Goal: Information Seeking & Learning: Find specific fact

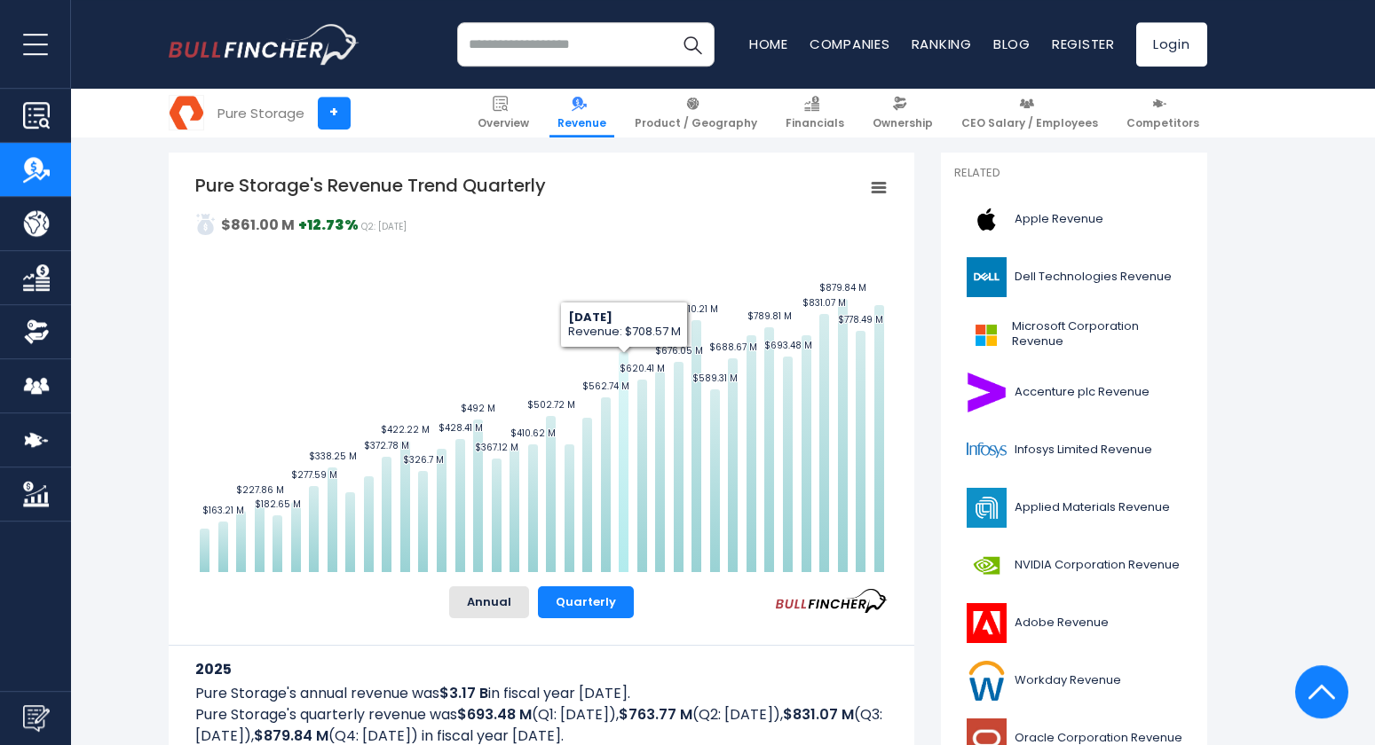
scroll to position [383, 0]
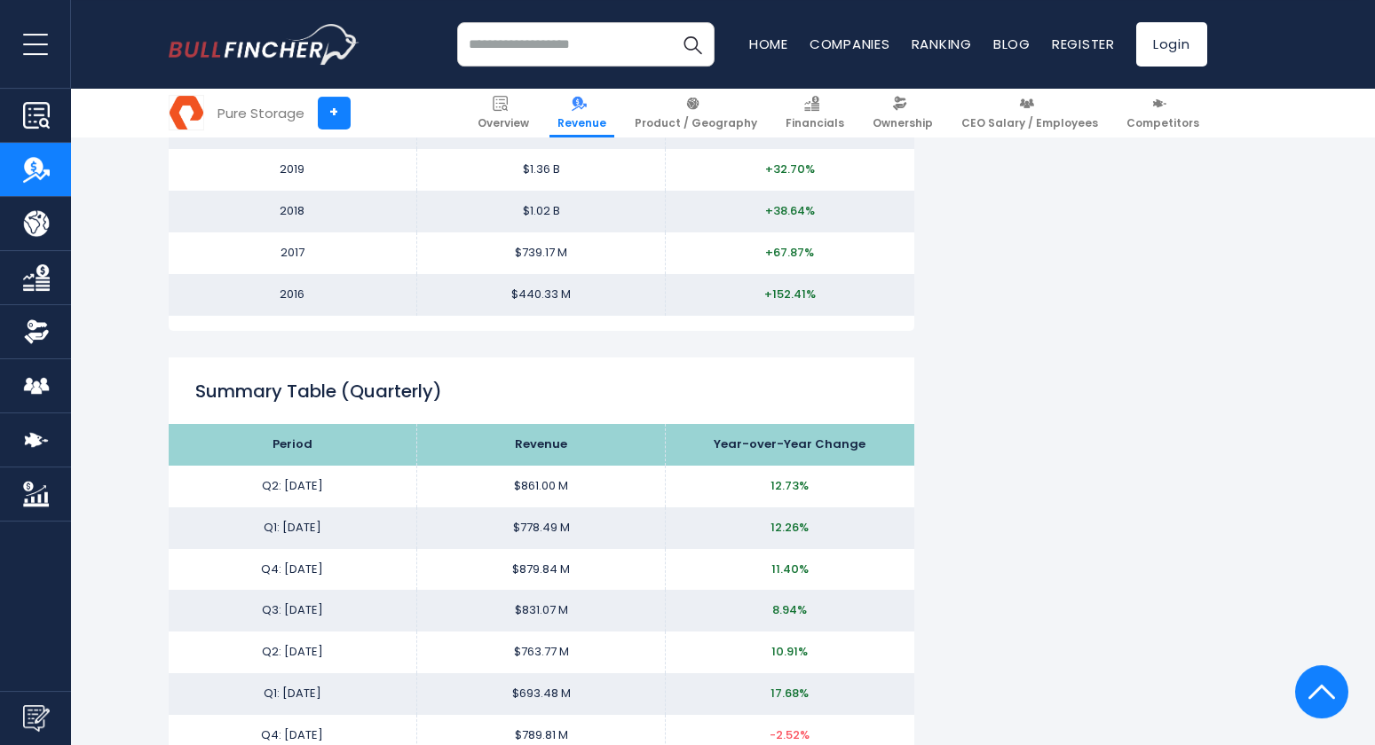
scroll to position [2204, 0]
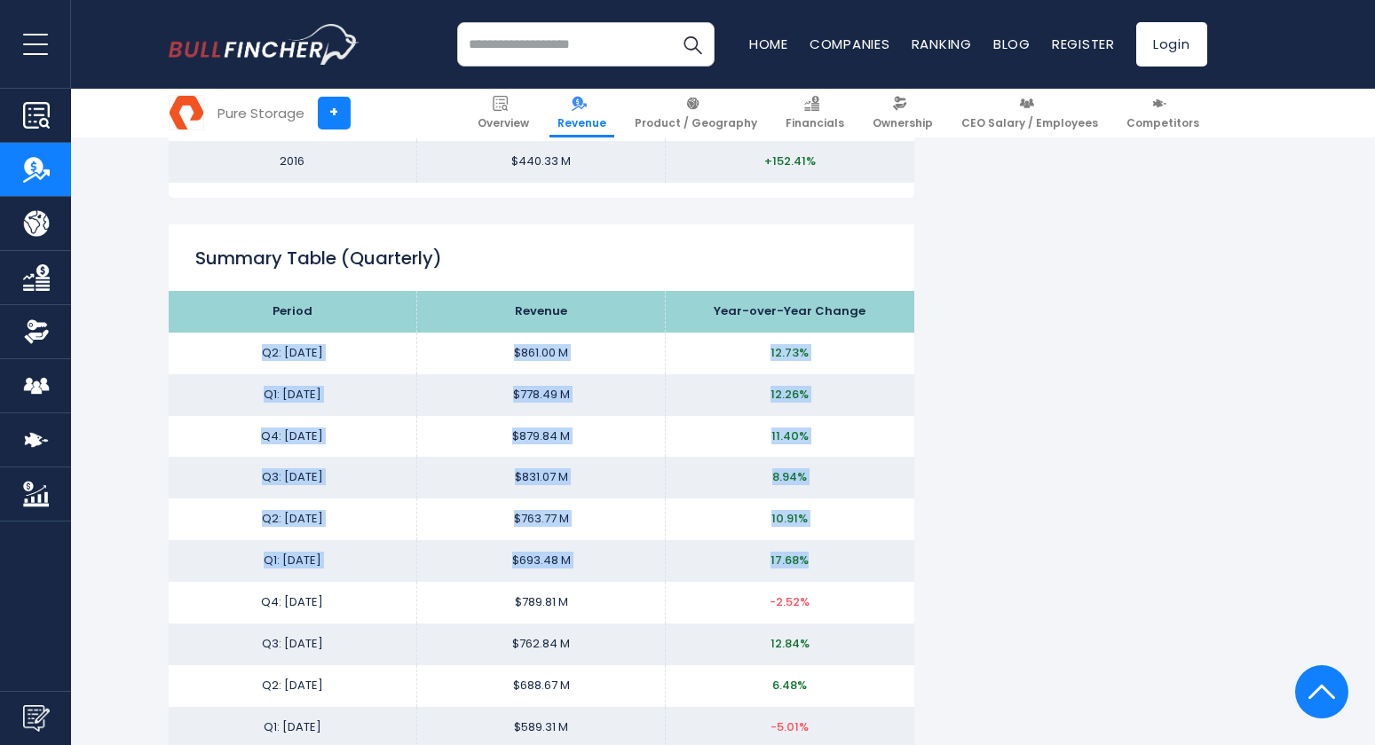
drag, startPoint x: 777, startPoint y: 556, endPoint x: 227, endPoint y: 349, distance: 587.3
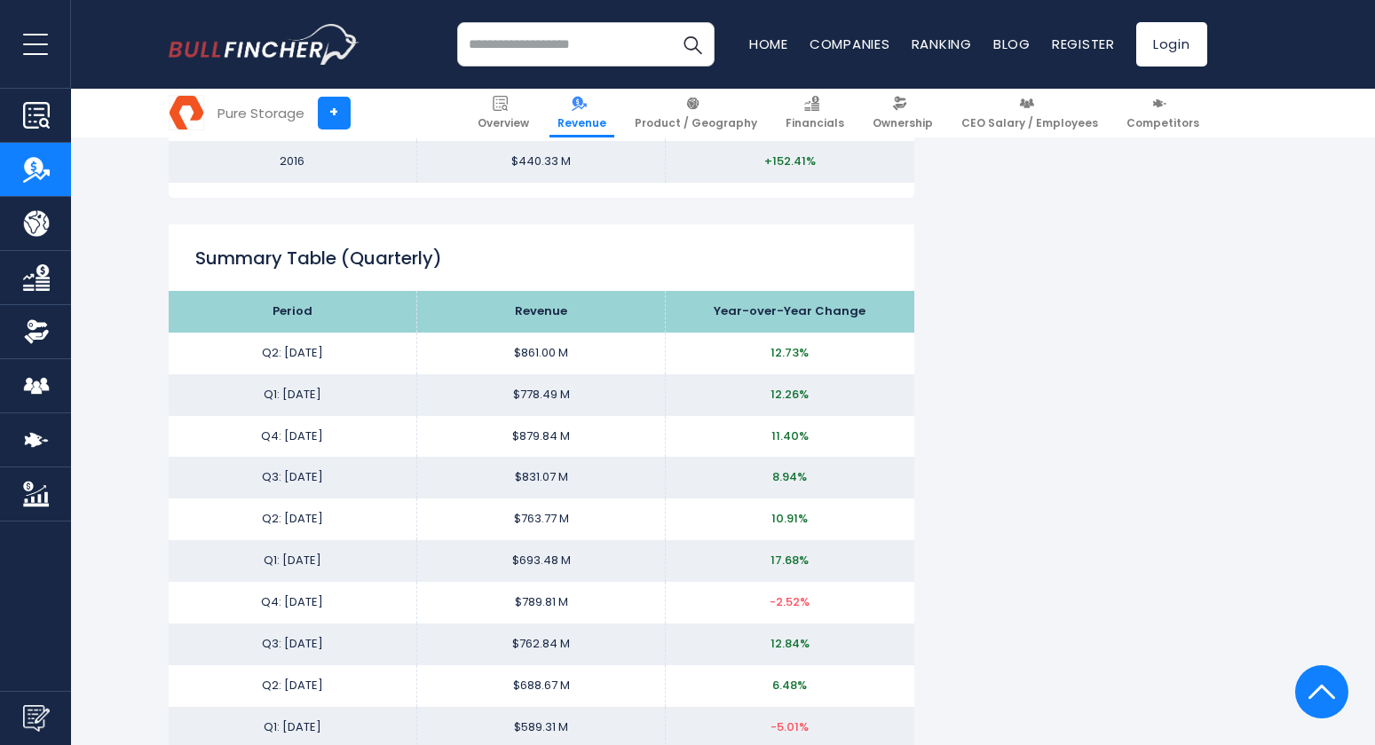
click at [248, 349] on td "Q2: [DATE]" at bounding box center [293, 354] width 248 height 42
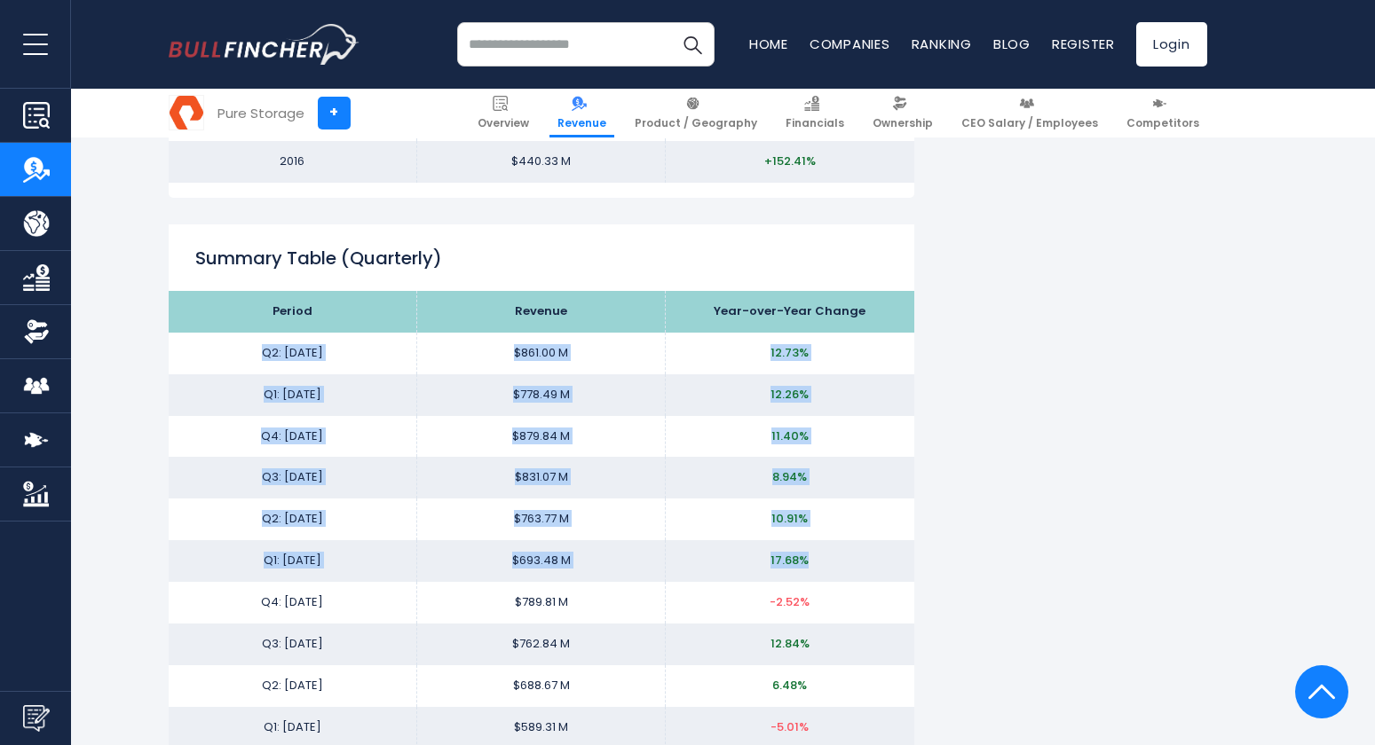
drag, startPoint x: 238, startPoint y: 348, endPoint x: 840, endPoint y: 559, distance: 637.7
copy tbody "Q2: Jul 25 $861.00 M 12.73% Q1: May 25 $778.49 M 12.26% Q4: Feb 25 $879.84 M 11…"
